Goal: Information Seeking & Learning: Learn about a topic

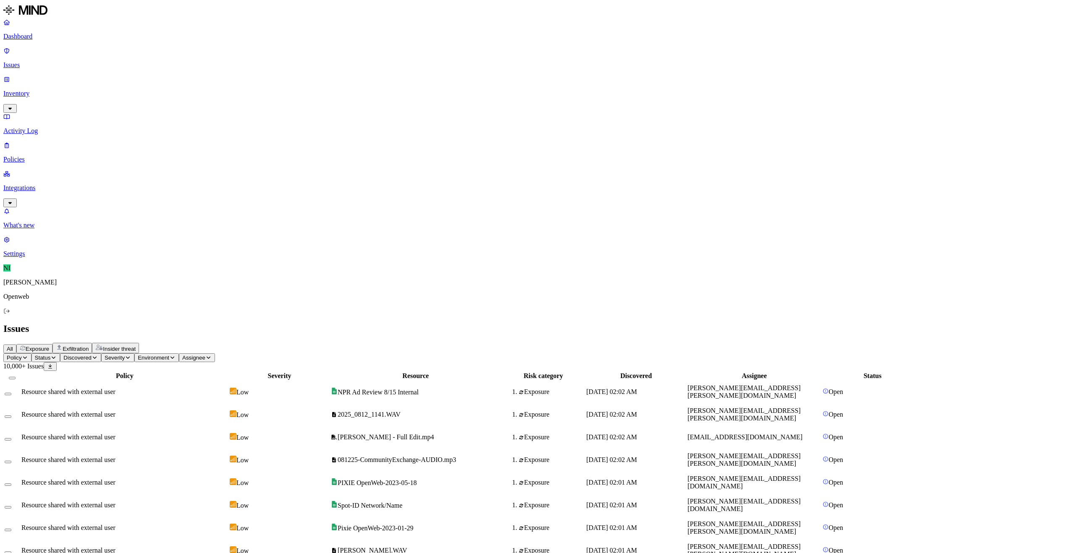
click at [419, 389] on span "NPR Ad Review 8/15 Internal" at bounding box center [378, 392] width 81 height 7
click at [401, 411] on span "2025_0812_1141.WAV" at bounding box center [369, 414] width 63 height 7
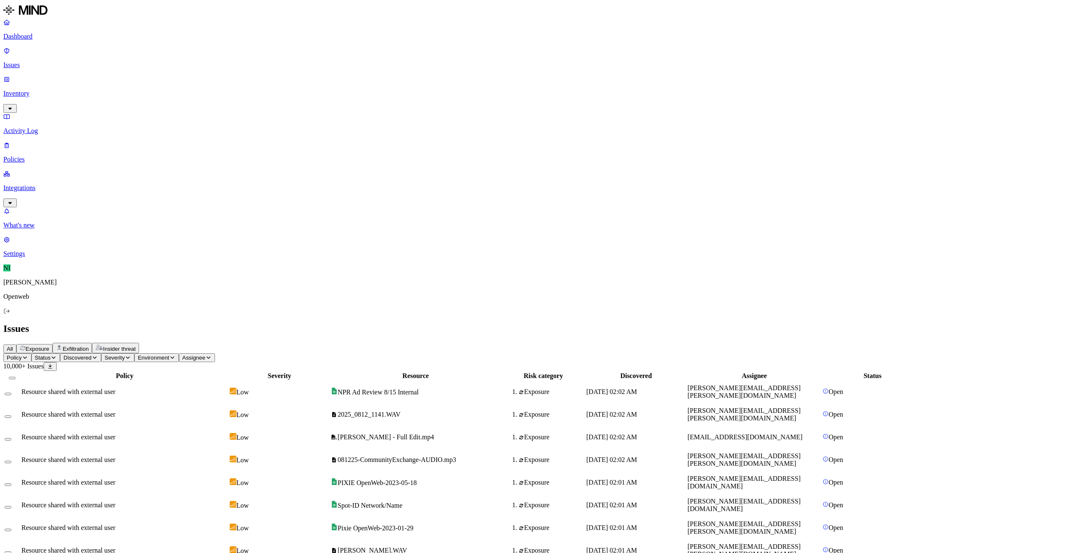
click at [519, 323] on div "Issues" at bounding box center [537, 328] width 1068 height 11
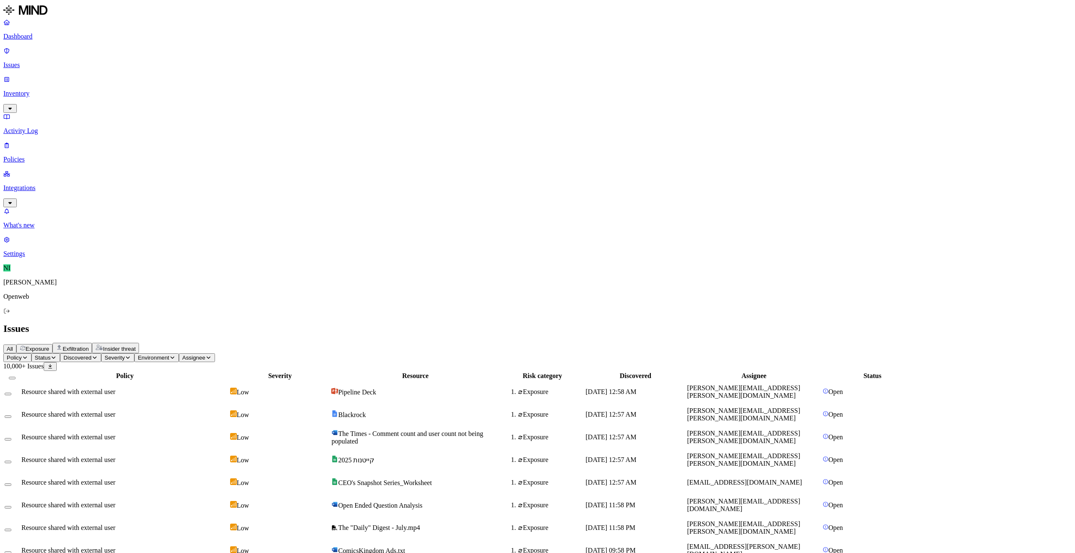
click at [605, 343] on div "All Exposure Exfiltration Insider threat" at bounding box center [537, 348] width 1068 height 10
click at [482, 381] on td "Pipeline Deck" at bounding box center [415, 392] width 168 height 22
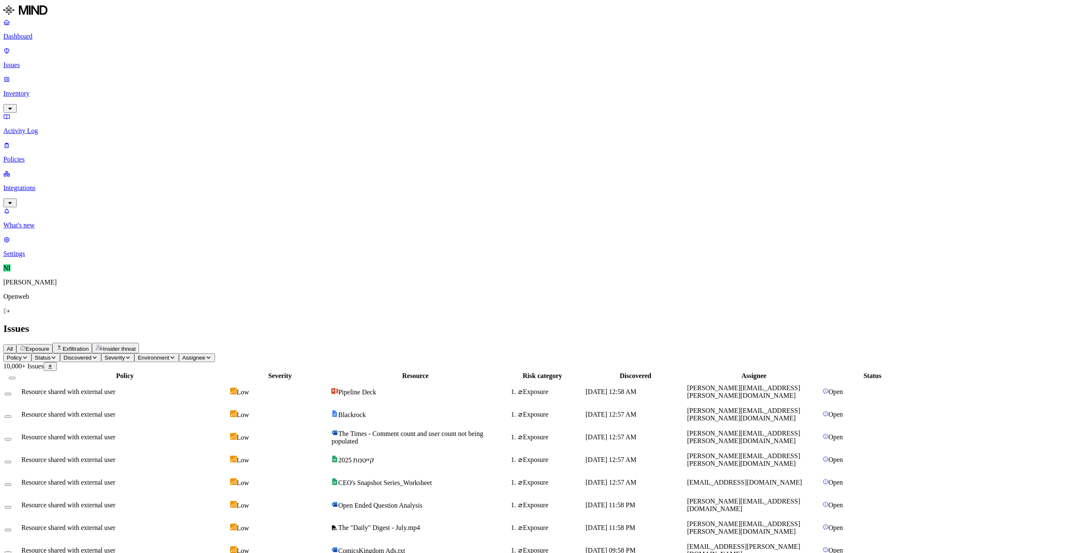
click at [660, 323] on header "Issues All Exposure Exfiltration Insider threat" at bounding box center [537, 338] width 1068 height 30
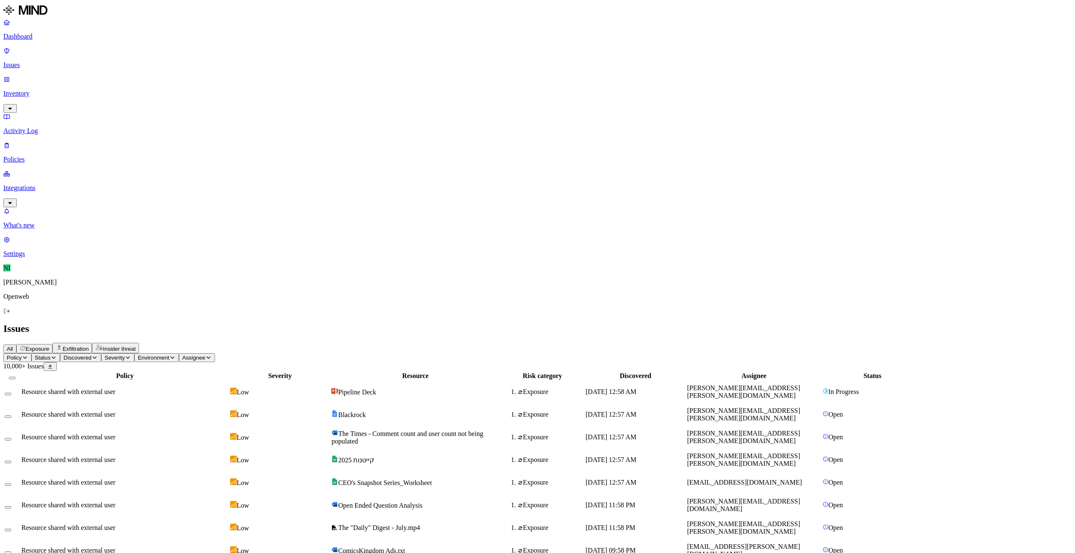
click at [366, 411] on span "Blackrock" at bounding box center [352, 414] width 28 height 7
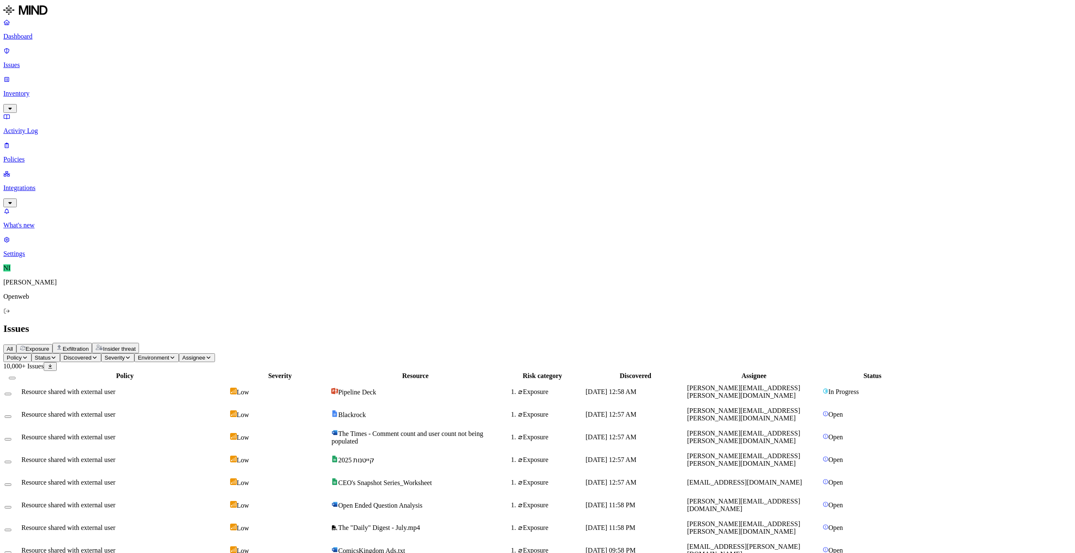
click at [51, 355] on span "Status" at bounding box center [43, 358] width 16 height 6
click at [152, 80] on button "button" at bounding box center [155, 78] width 7 height 3
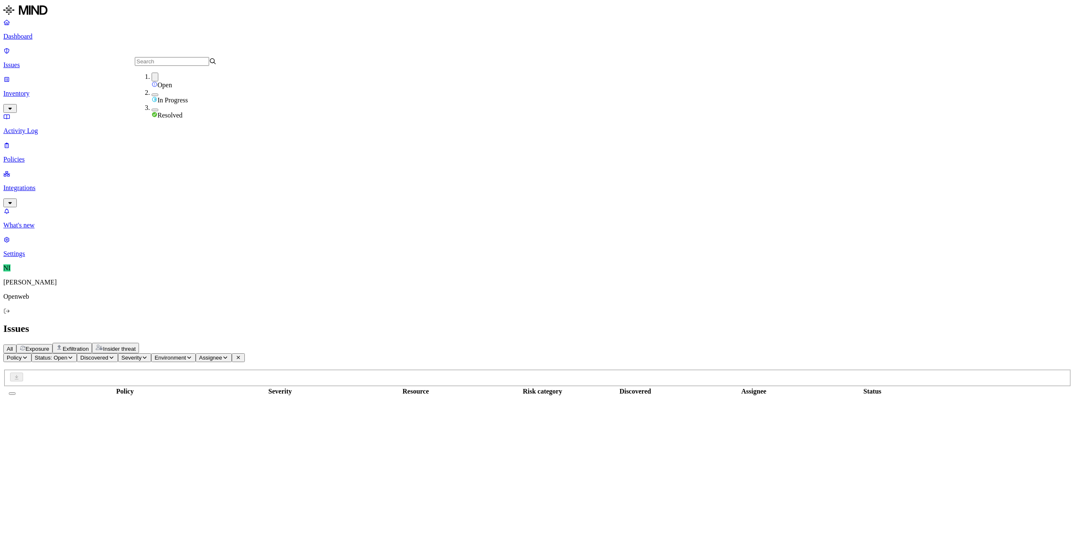
click at [152, 96] on button "button" at bounding box center [155, 95] width 7 height 3
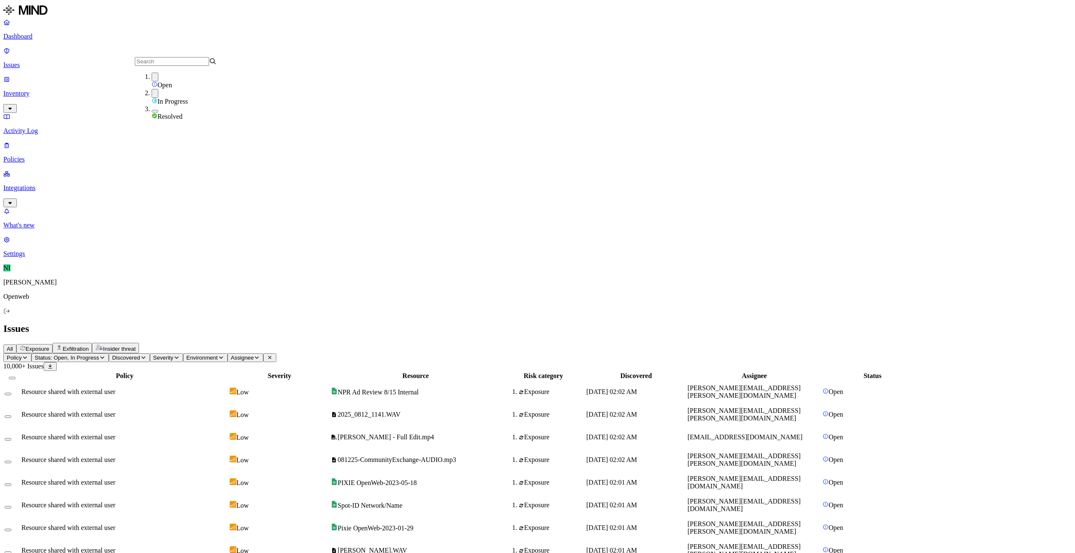
click at [152, 94] on button "button" at bounding box center [155, 93] width 7 height 9
click at [408, 323] on header "Issues All Exposure Exfiltration Insider threat" at bounding box center [537, 338] width 1068 height 30
click at [222, 355] on span "Assignee" at bounding box center [210, 358] width 23 height 6
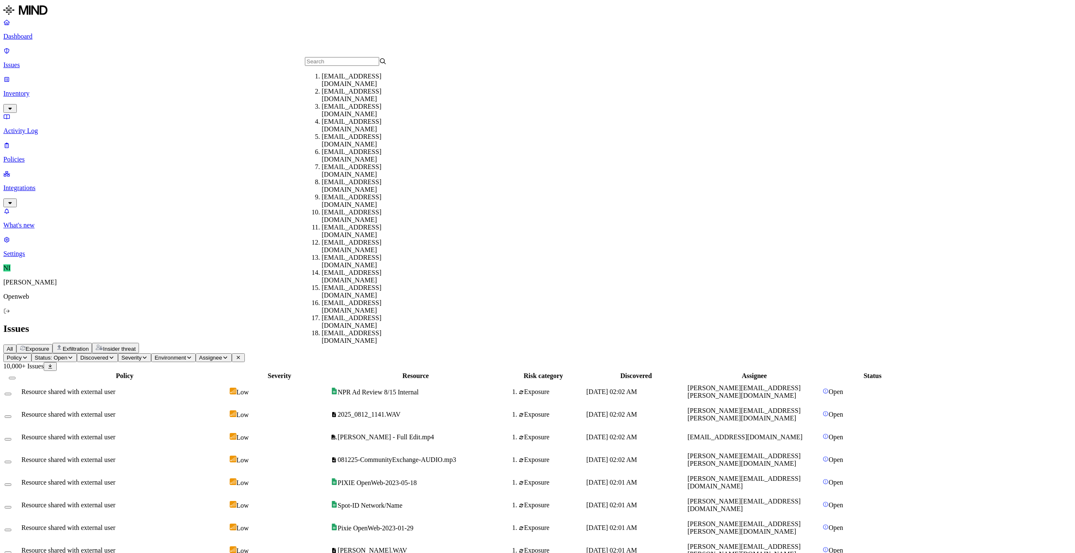
click at [399, 343] on div "All Exposure Exfiltration Insider threat" at bounding box center [537, 348] width 1068 height 10
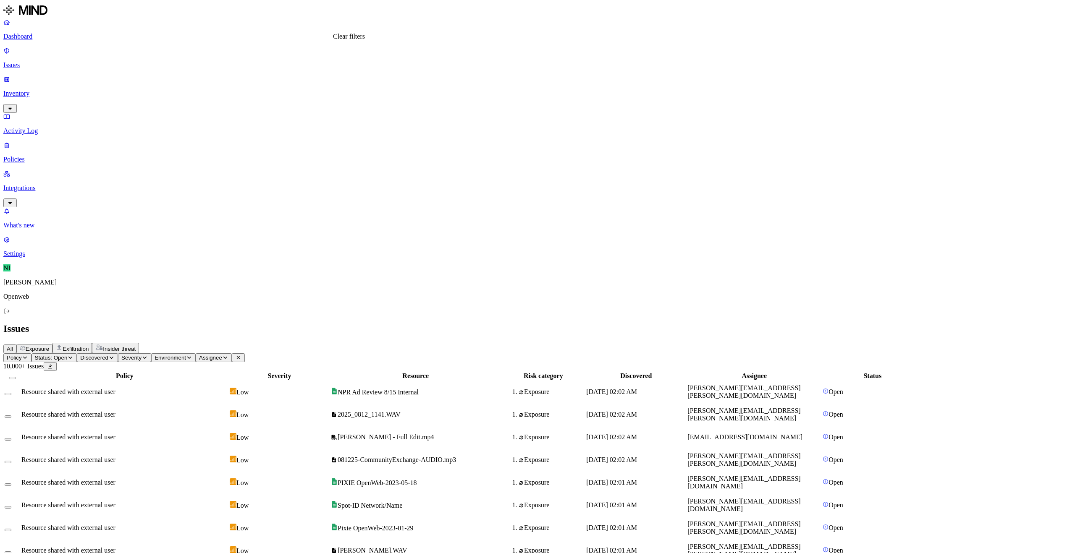
click at [241, 355] on icon at bounding box center [238, 357] width 6 height 5
